Goal: Navigation & Orientation: Find specific page/section

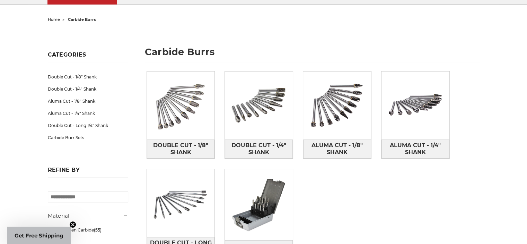
scroll to position [115, 0]
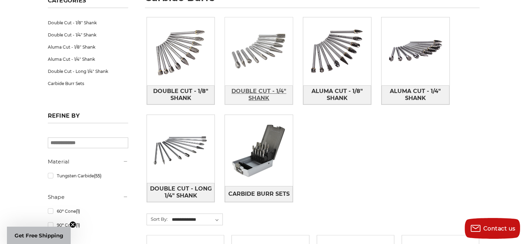
click at [251, 95] on span "Double Cut - 1/4" Shank" at bounding box center [258, 94] width 67 height 19
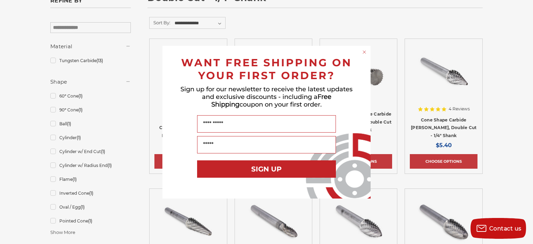
click at [363, 51] on icon "Close dialog" at bounding box center [364, 52] width 3 height 3
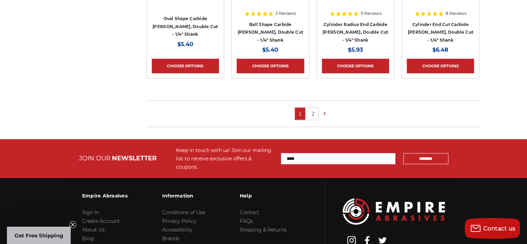
scroll to position [560, 0]
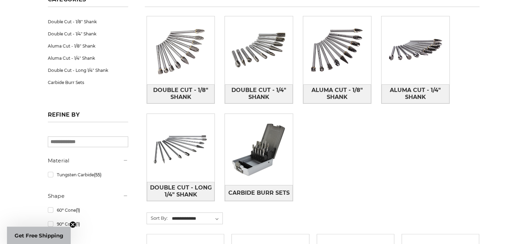
scroll to position [232, 0]
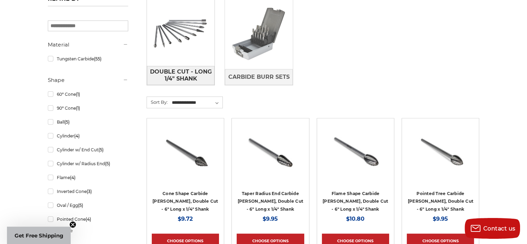
click at [252, 50] on img at bounding box center [259, 34] width 68 height 68
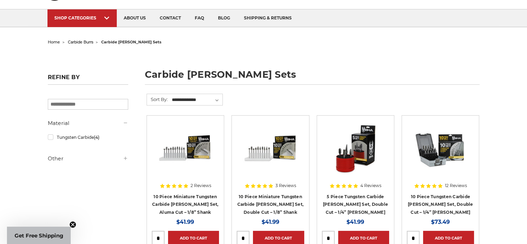
scroll to position [115, 0]
